Goal: Check status: Check status

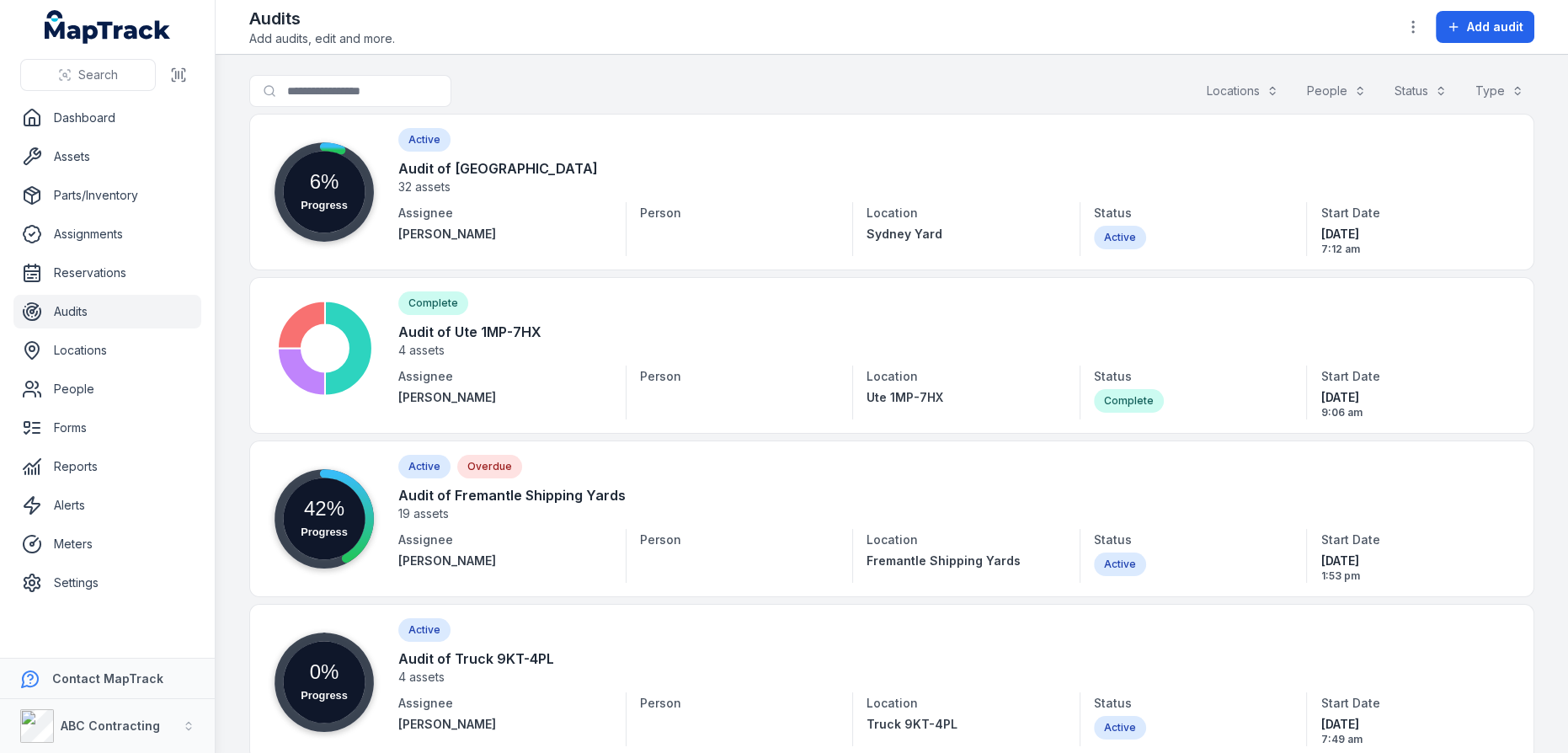
click at [506, 171] on link at bounding box center [892, 192] width 1285 height 157
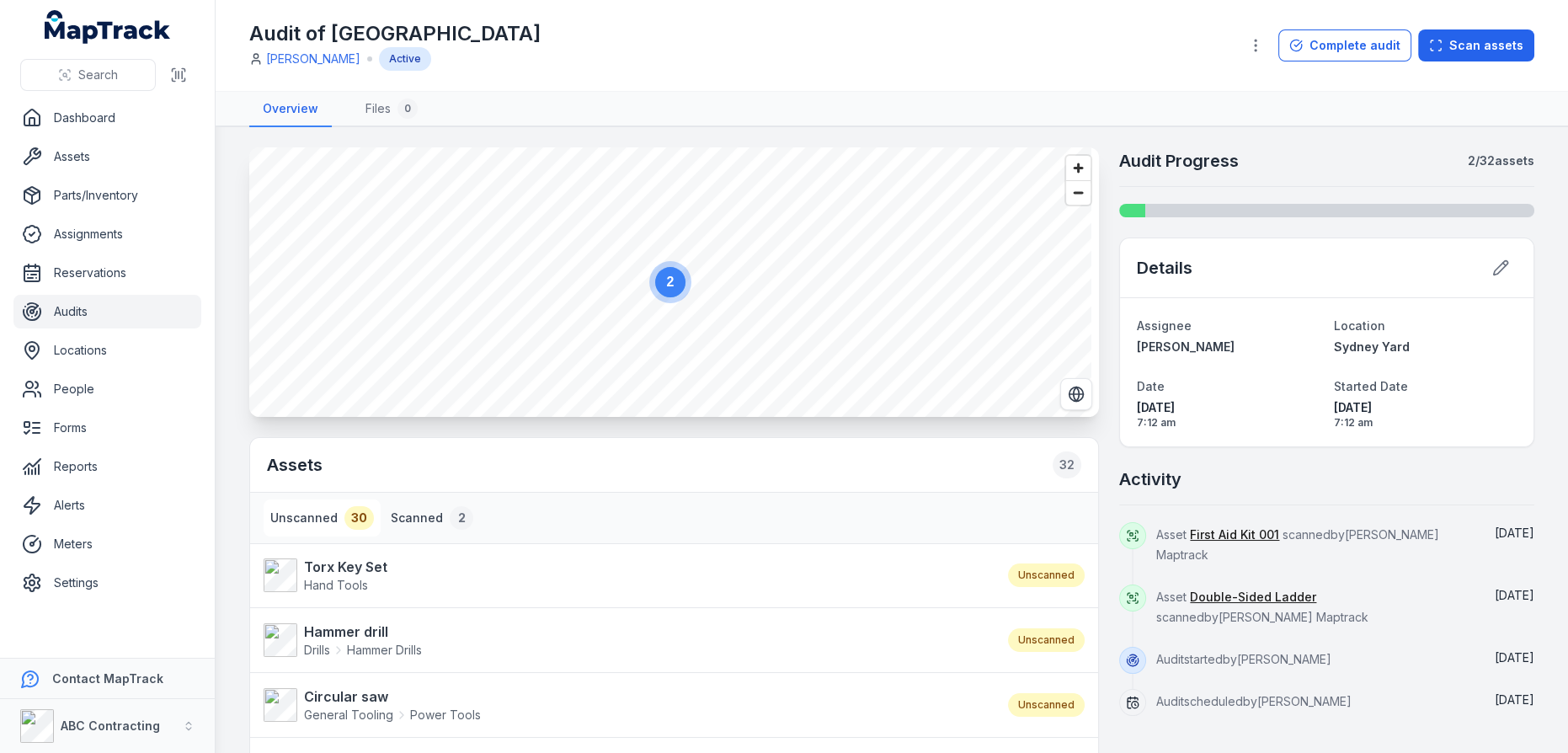
click at [432, 514] on button "Scanned 2" at bounding box center [431, 518] width 96 height 37
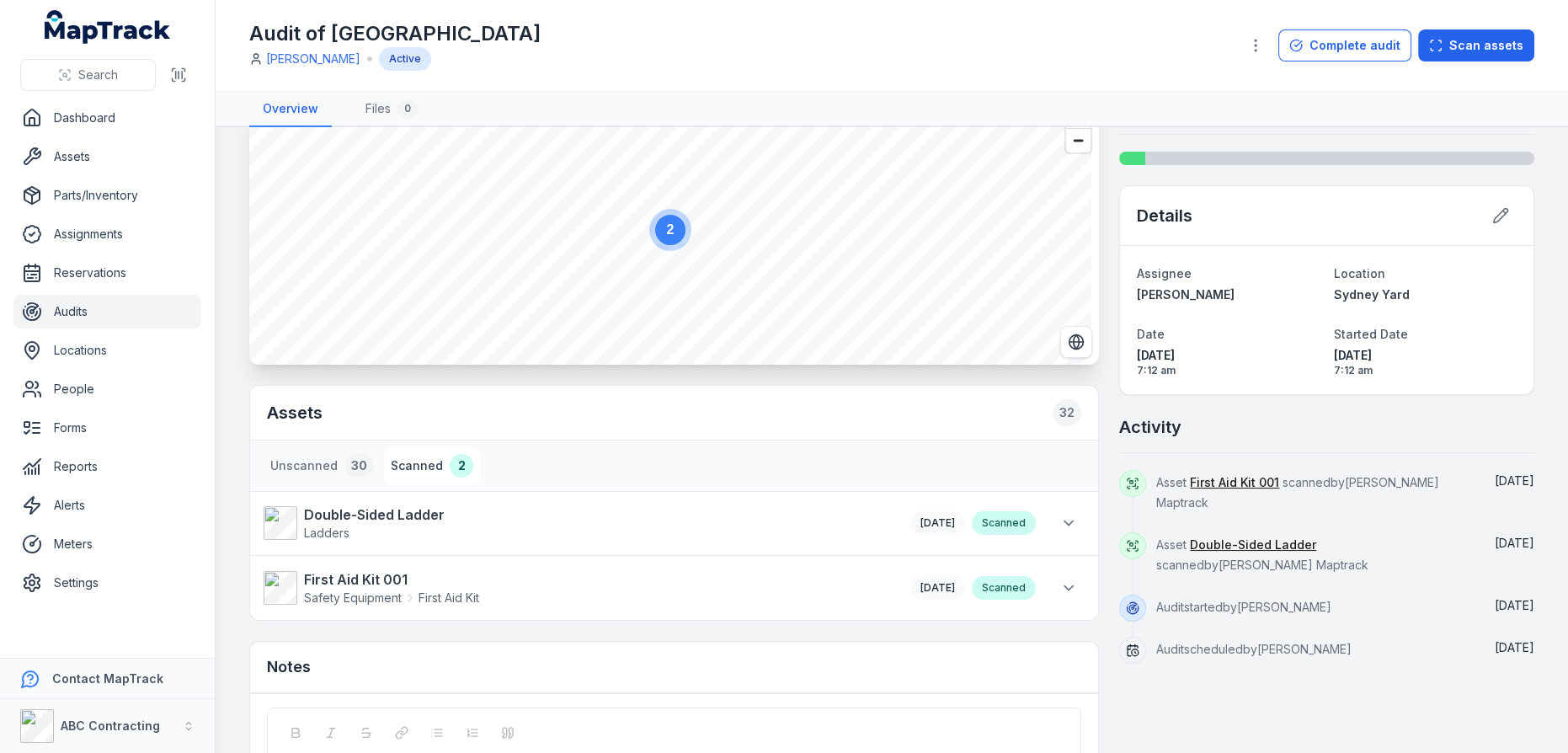
scroll to position [203, 0]
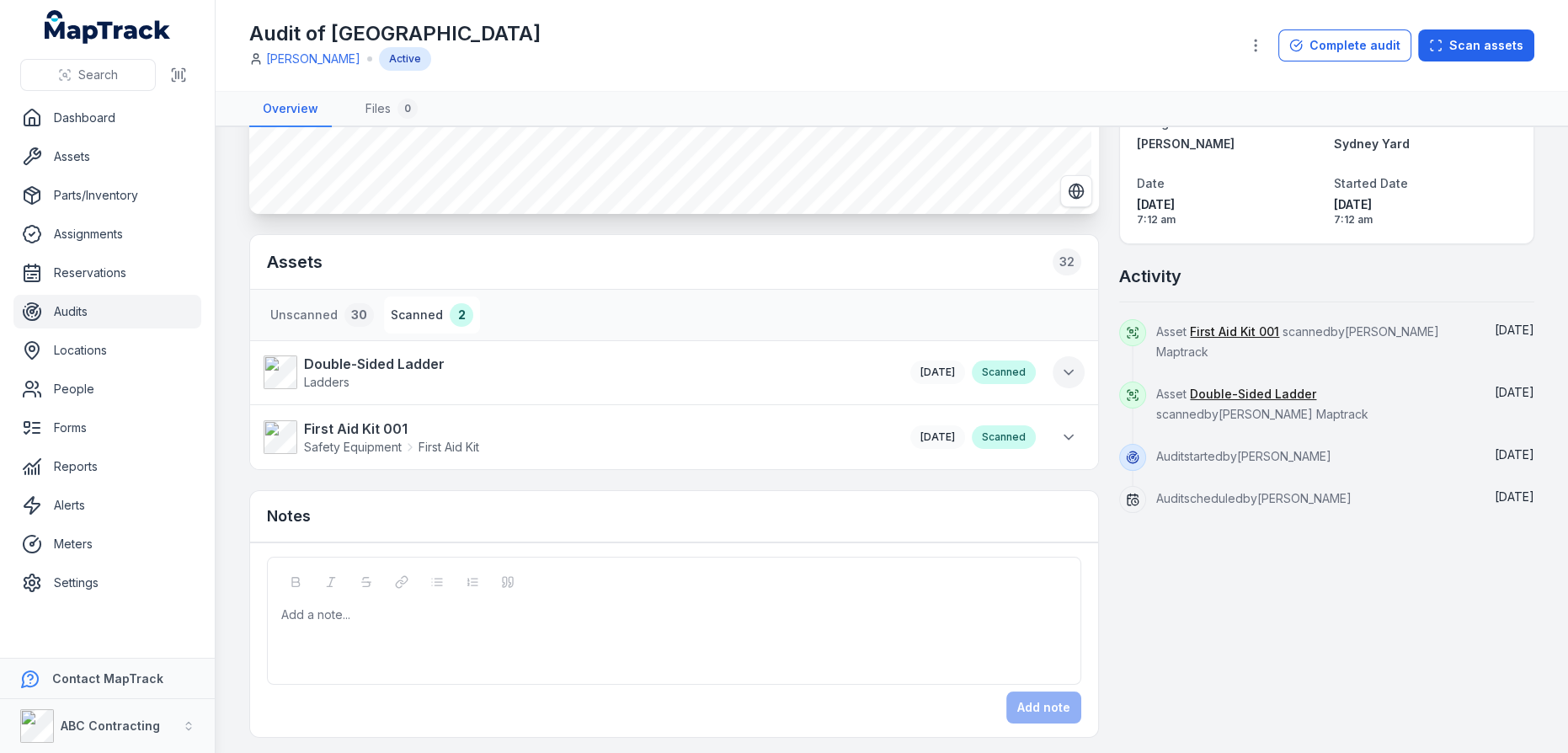
click at [1062, 373] on icon at bounding box center [1069, 373] width 17 height 17
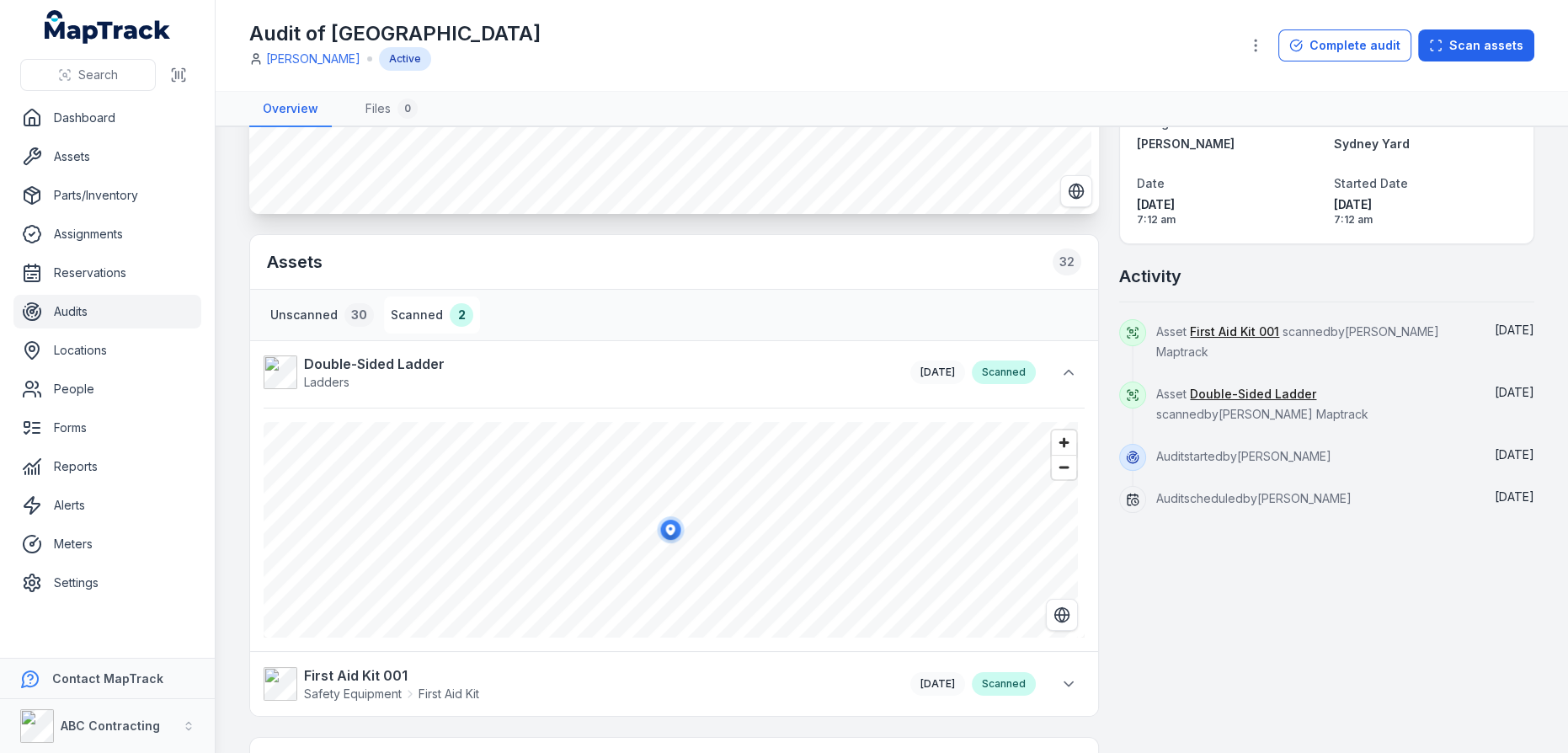
click at [298, 311] on button "Unscanned 30" at bounding box center [323, 315] width 117 height 37
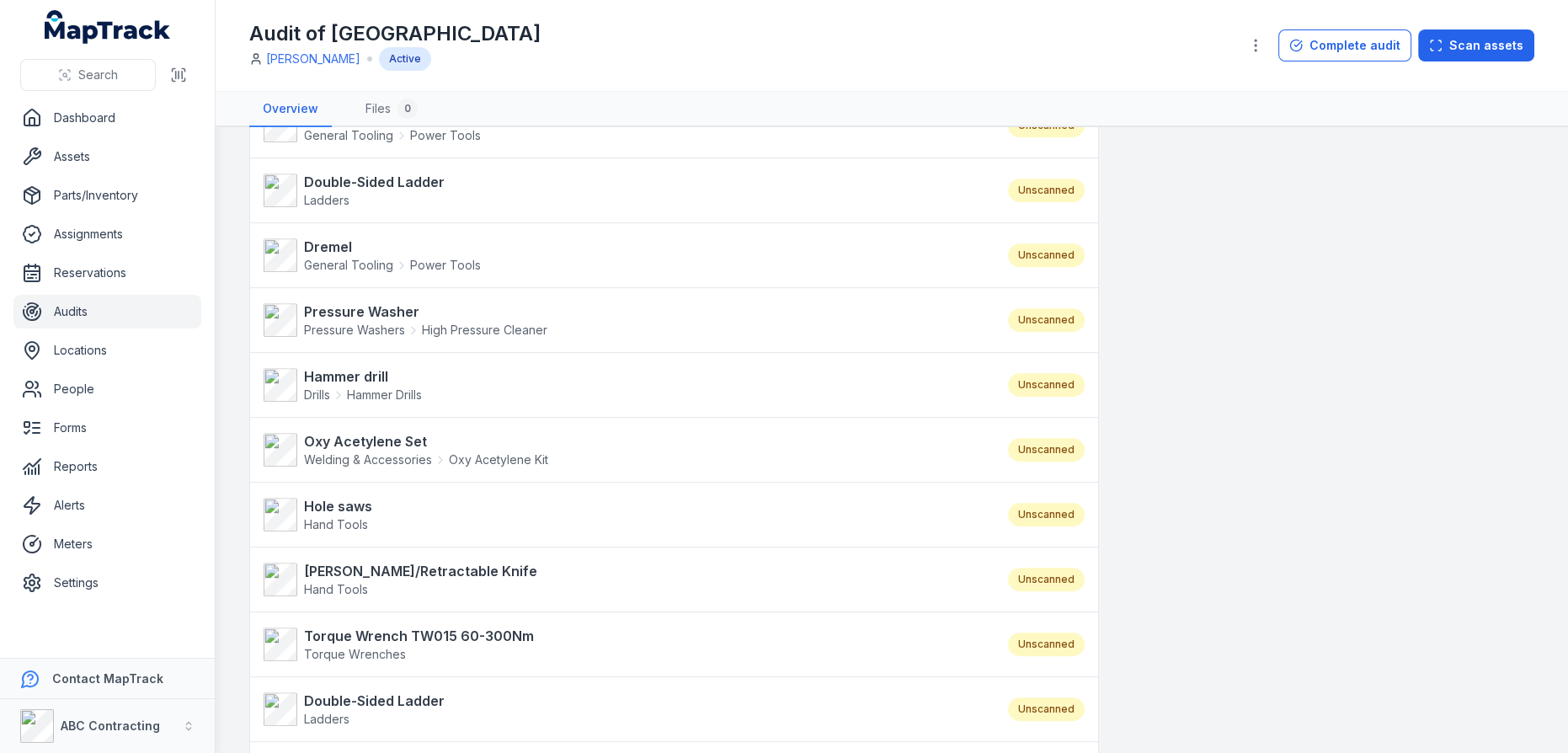
scroll to position [1011, 0]
